Goal: Task Accomplishment & Management: Complete application form

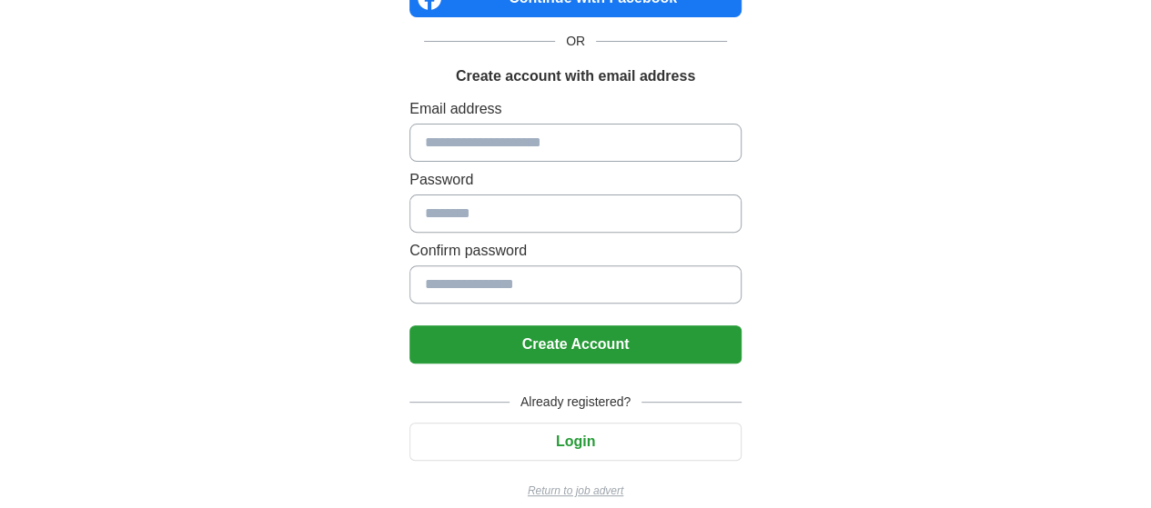
scroll to position [217, 0]
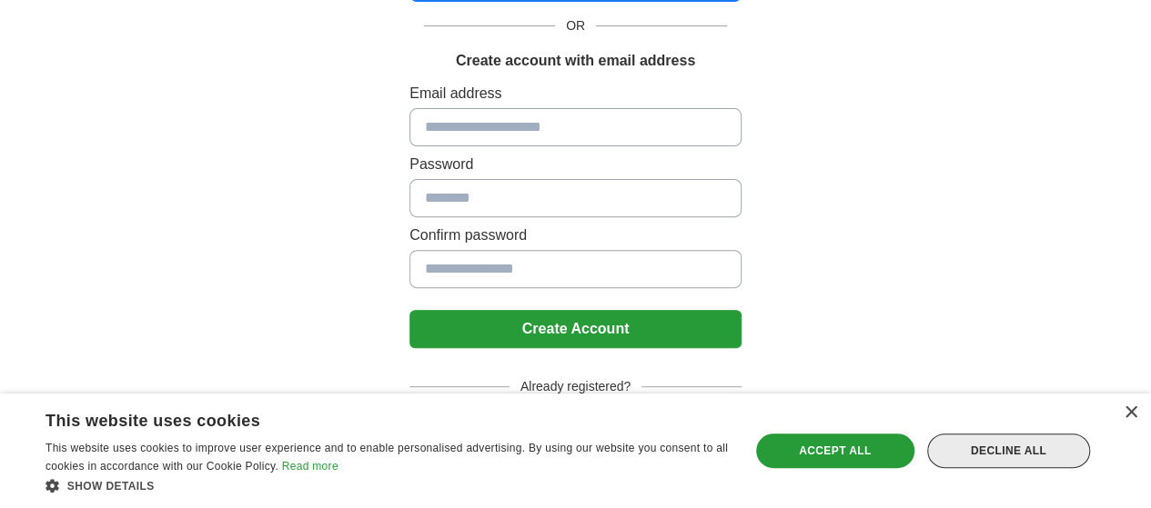
click at [1067, 447] on div "Decline all" at bounding box center [1008, 451] width 163 height 35
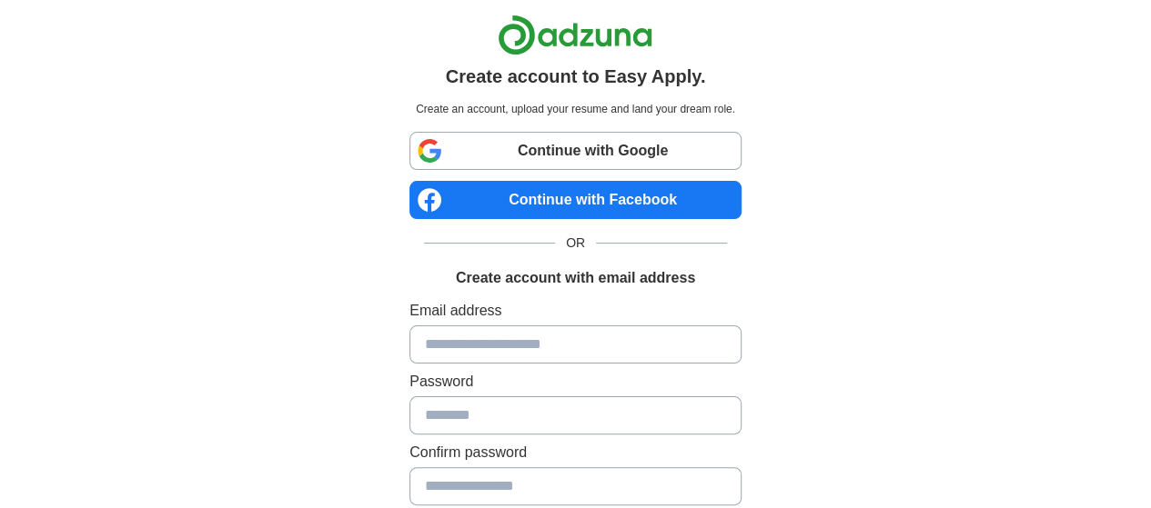
click at [535, 149] on link "Continue with Google" at bounding box center [575, 151] width 332 height 38
